Goal: Task Accomplishment & Management: Use online tool/utility

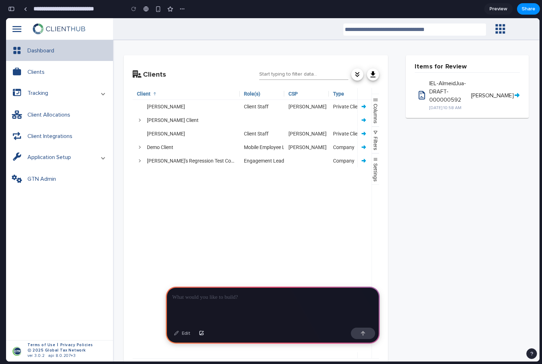
click at [100, 93] on div "Tracking" at bounding box center [64, 93] width 74 height 22
click at [103, 92] on span at bounding box center [103, 93] width 3 height 8
click at [158, 9] on div "button" at bounding box center [158, 9] width 6 height 6
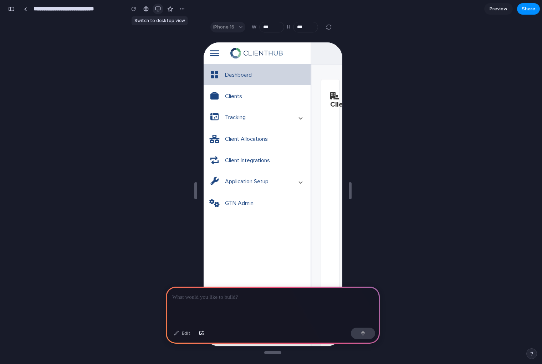
click at [158, 9] on div "button" at bounding box center [158, 9] width 6 height 6
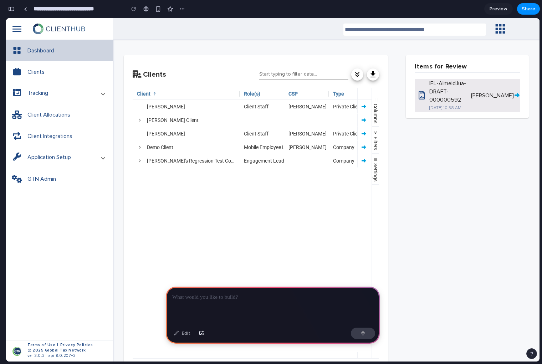
click at [450, 93] on div "IEL-AlmeidJua-DRAFT-000000592" at bounding box center [448, 92] width 39 height 25
click at [515, 92] on icon at bounding box center [517, 95] width 5 height 6
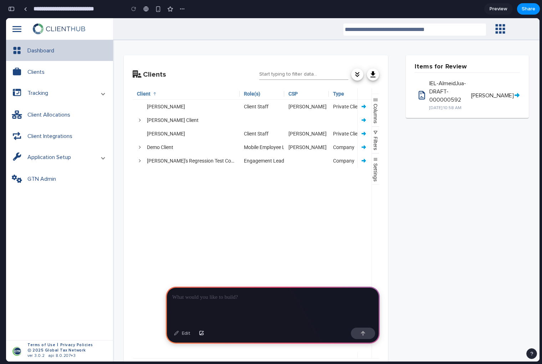
click at [498, 28] on icon "apps" at bounding box center [500, 29] width 14 height 14
click at [502, 27] on icon "apps" at bounding box center [500, 29] width 14 height 14
click at [206, 310] on div at bounding box center [273, 306] width 214 height 38
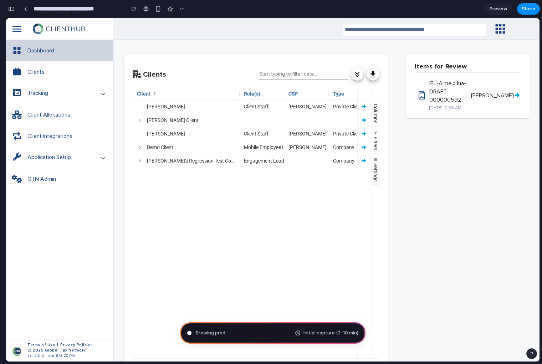
type input "**********"
